Goal: Information Seeking & Learning: Learn about a topic

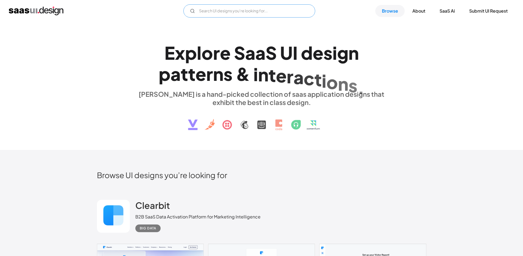
click at [245, 11] on input "Email Form" at bounding box center [249, 10] width 132 height 13
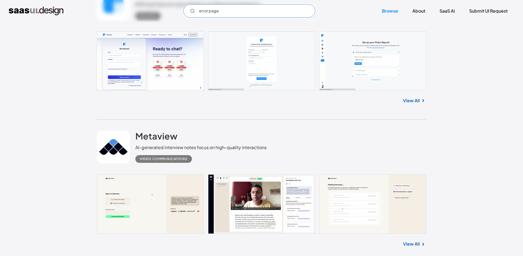
scroll to position [212, 0]
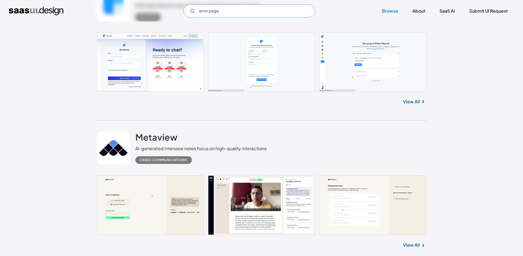
type input "error page"
click at [186, 60] on link at bounding box center [262, 61] width 330 height 59
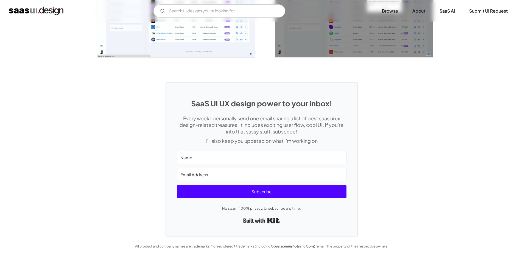
scroll to position [1084, 0]
click at [383, 12] on link "Browse" at bounding box center [389, 11] width 29 height 12
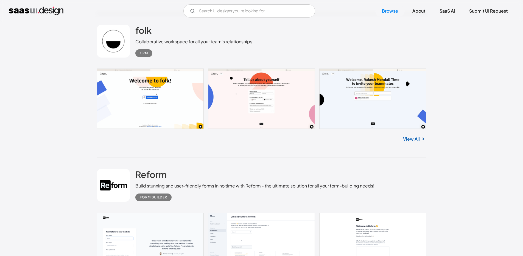
scroll to position [1796, 0]
